Goal: Task Accomplishment & Management: Manage account settings

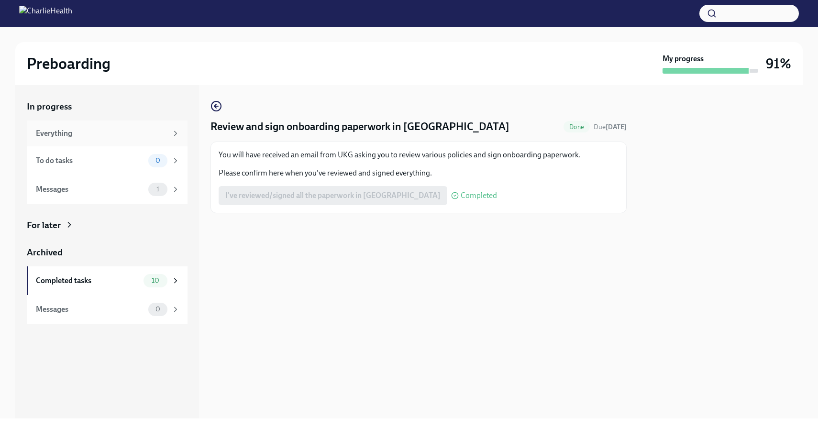
click at [116, 130] on div "Everything" at bounding box center [102, 133] width 132 height 11
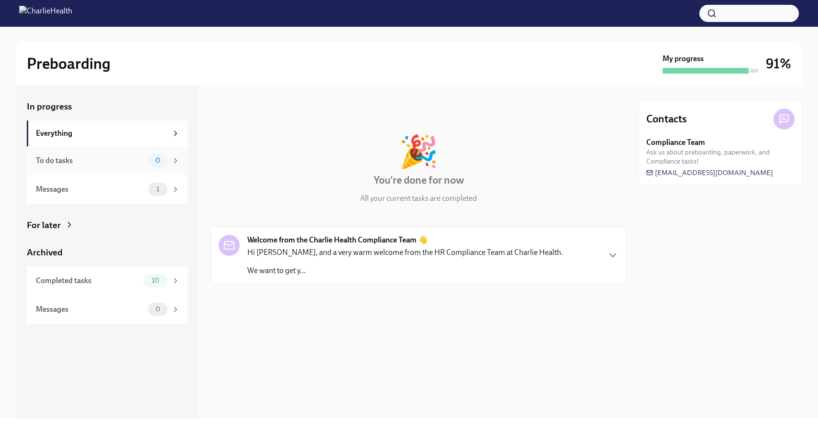
click at [146, 154] on div "To do tasks 0" at bounding box center [108, 160] width 144 height 13
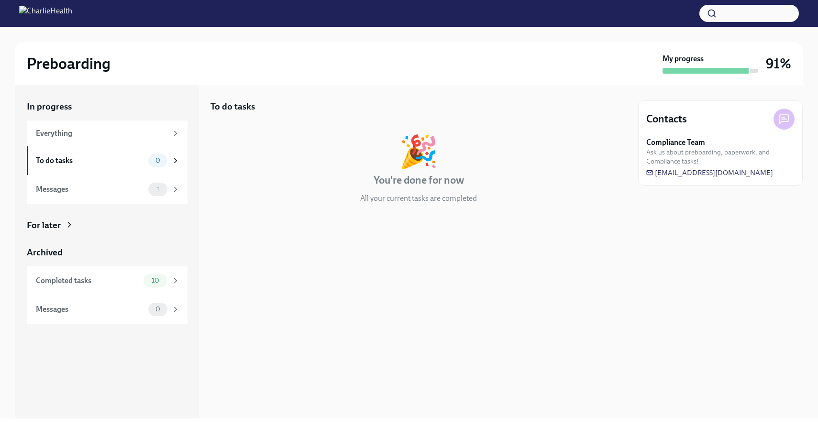
click at [781, 68] on h3 "91%" at bounding box center [778, 63] width 25 height 17
click at [165, 186] on span "1" at bounding box center [158, 189] width 14 height 7
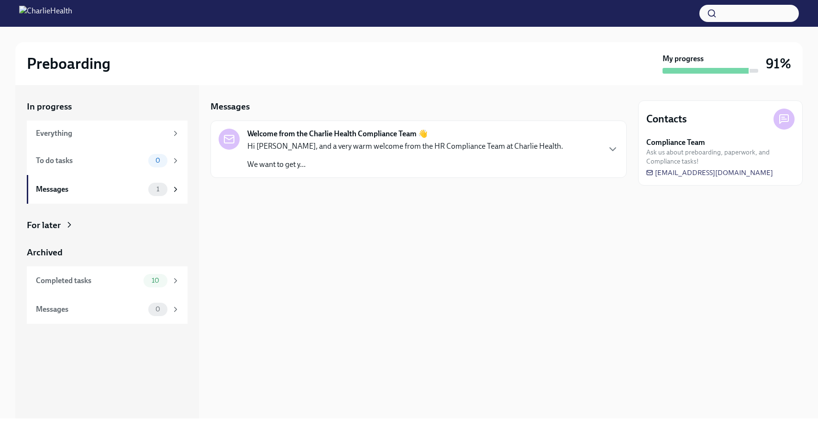
click at [75, 69] on h2 "Preboarding" at bounding box center [69, 63] width 84 height 19
click at [150, 281] on span "10" at bounding box center [155, 280] width 19 height 7
